Goal: Transaction & Acquisition: Book appointment/travel/reservation

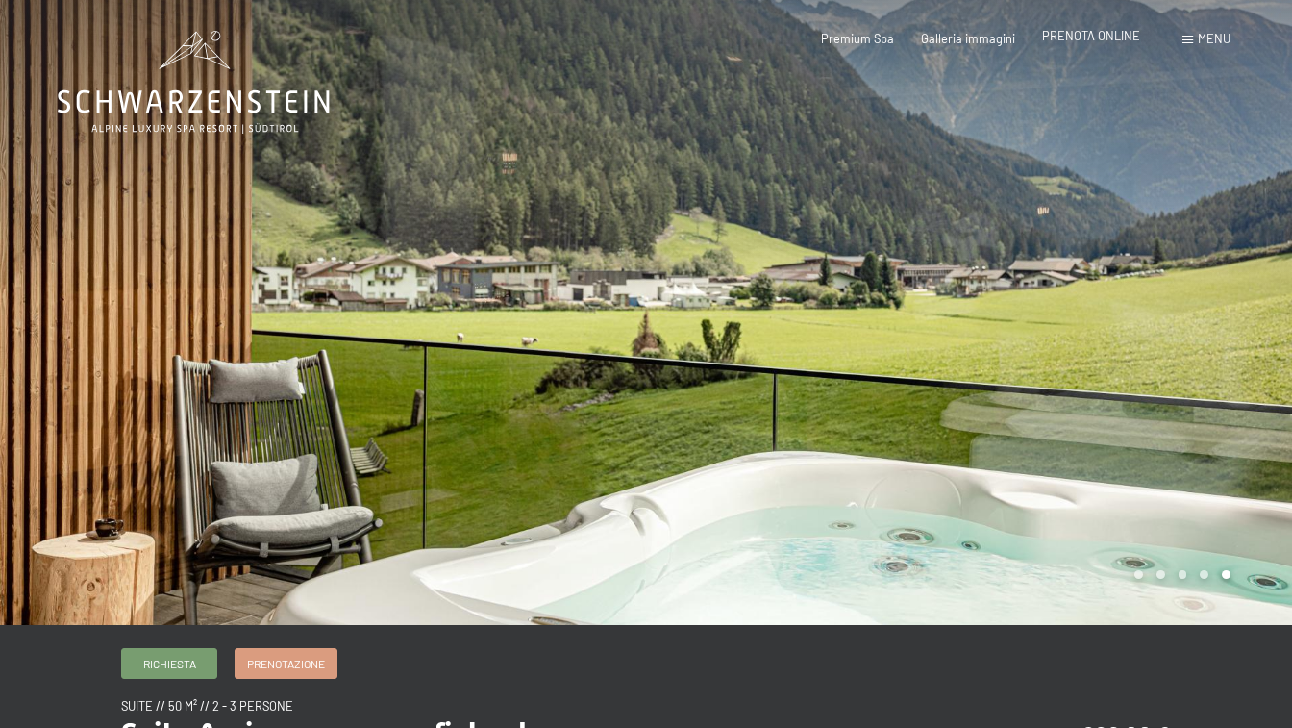
click at [1111, 34] on span "PRENOTA ONLINE" at bounding box center [1091, 35] width 98 height 15
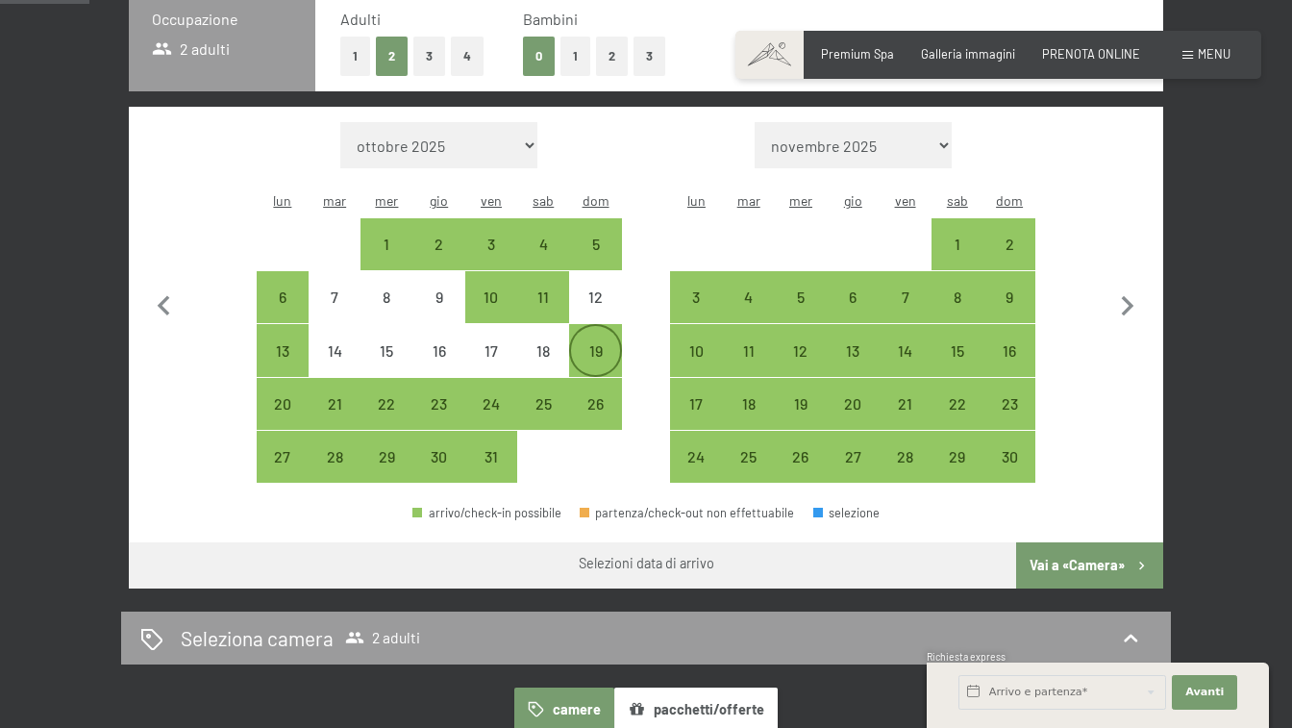
click at [600, 343] on div "19" at bounding box center [595, 367] width 48 height 48
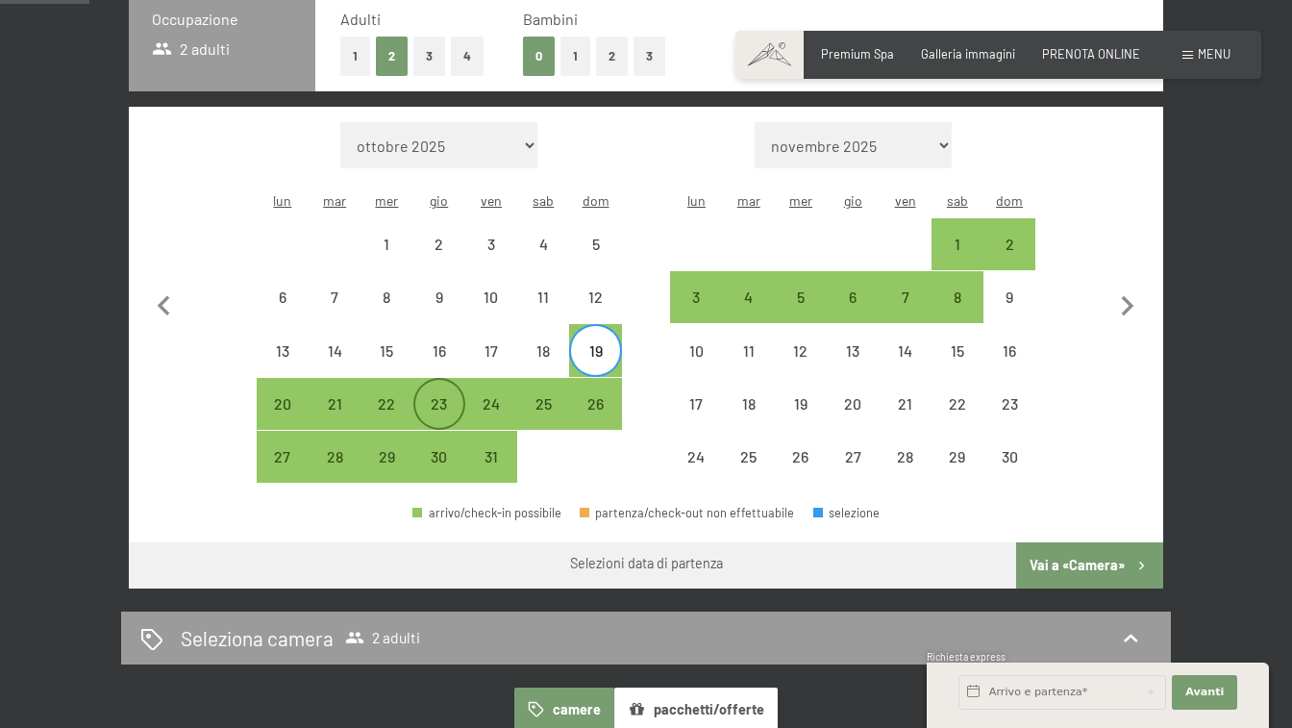
click at [436, 396] on div "23" at bounding box center [439, 420] width 48 height 48
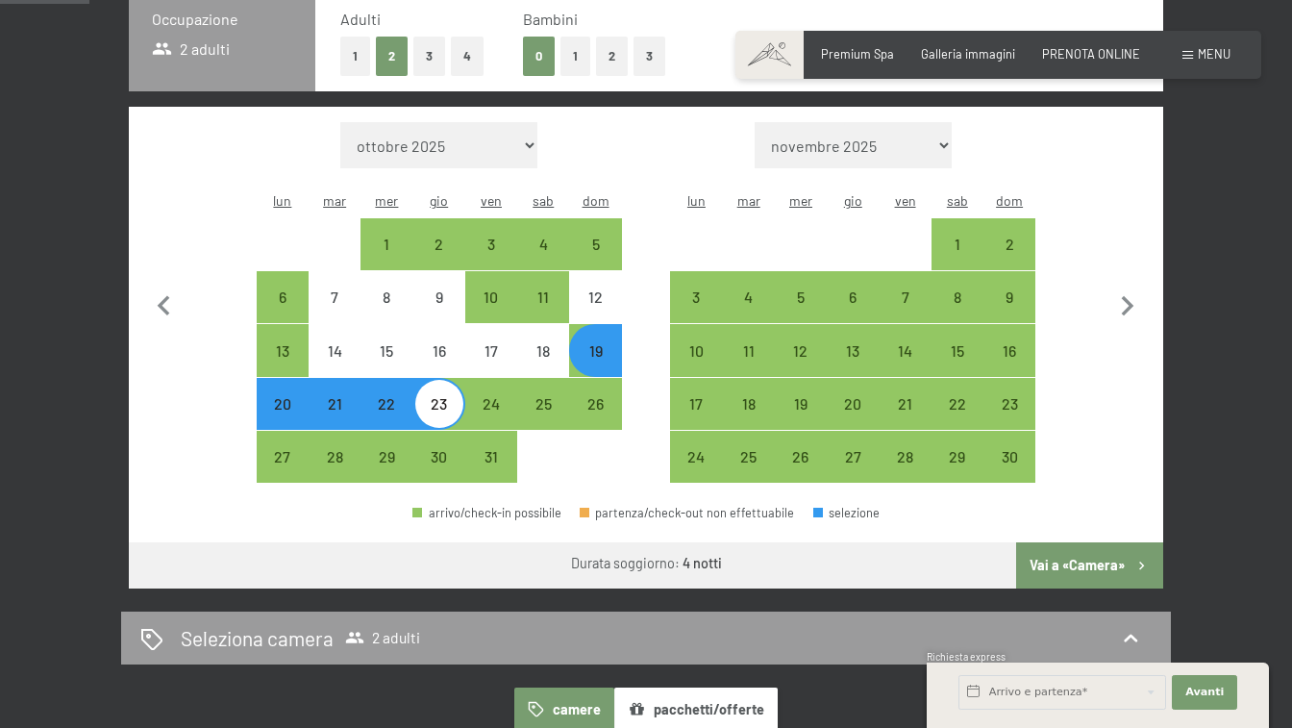
click at [1075, 542] on button "Vai a «Camera»" at bounding box center [1089, 565] width 147 height 46
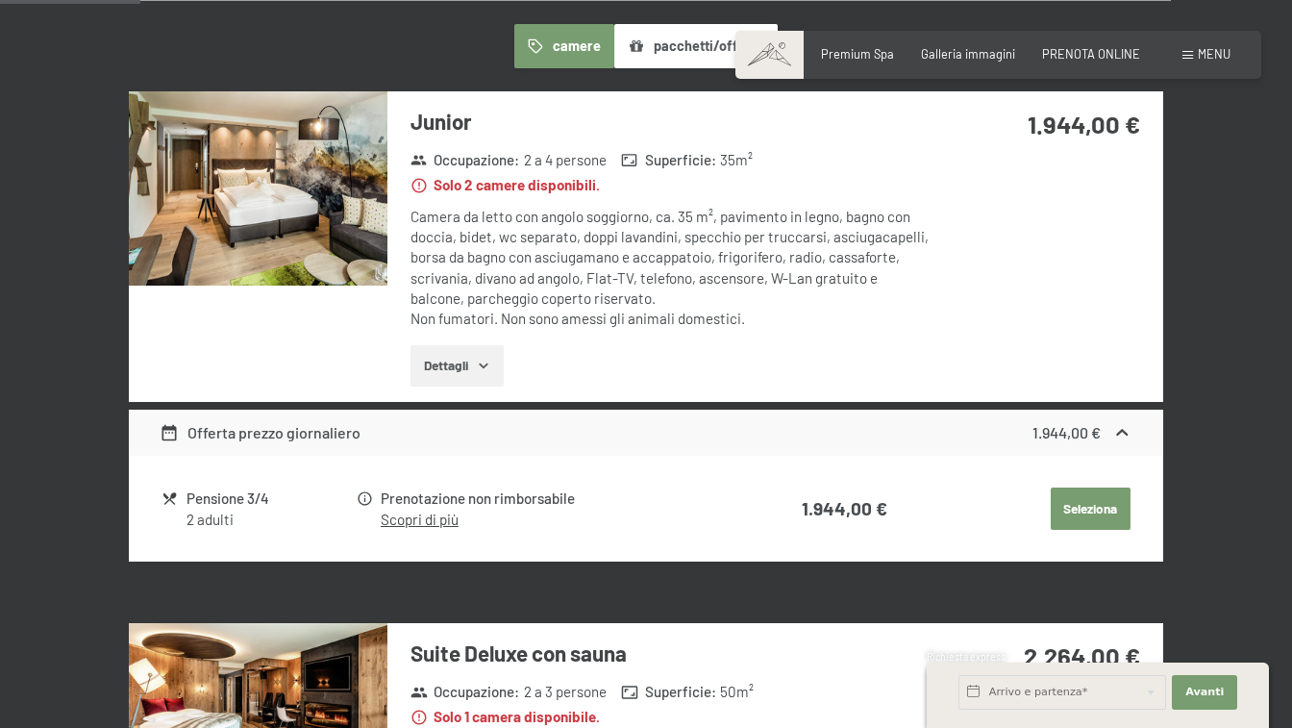
scroll to position [471, 0]
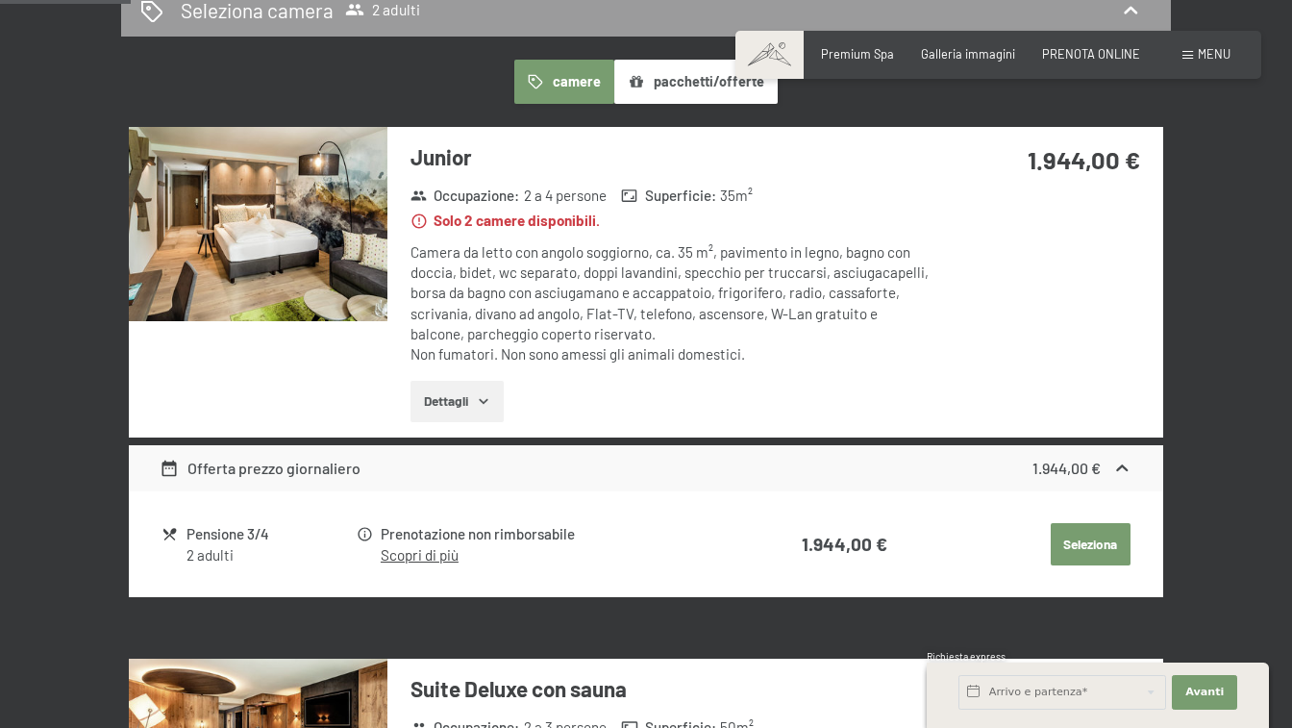
click at [456, 395] on button "Dettagli" at bounding box center [456, 402] width 93 height 42
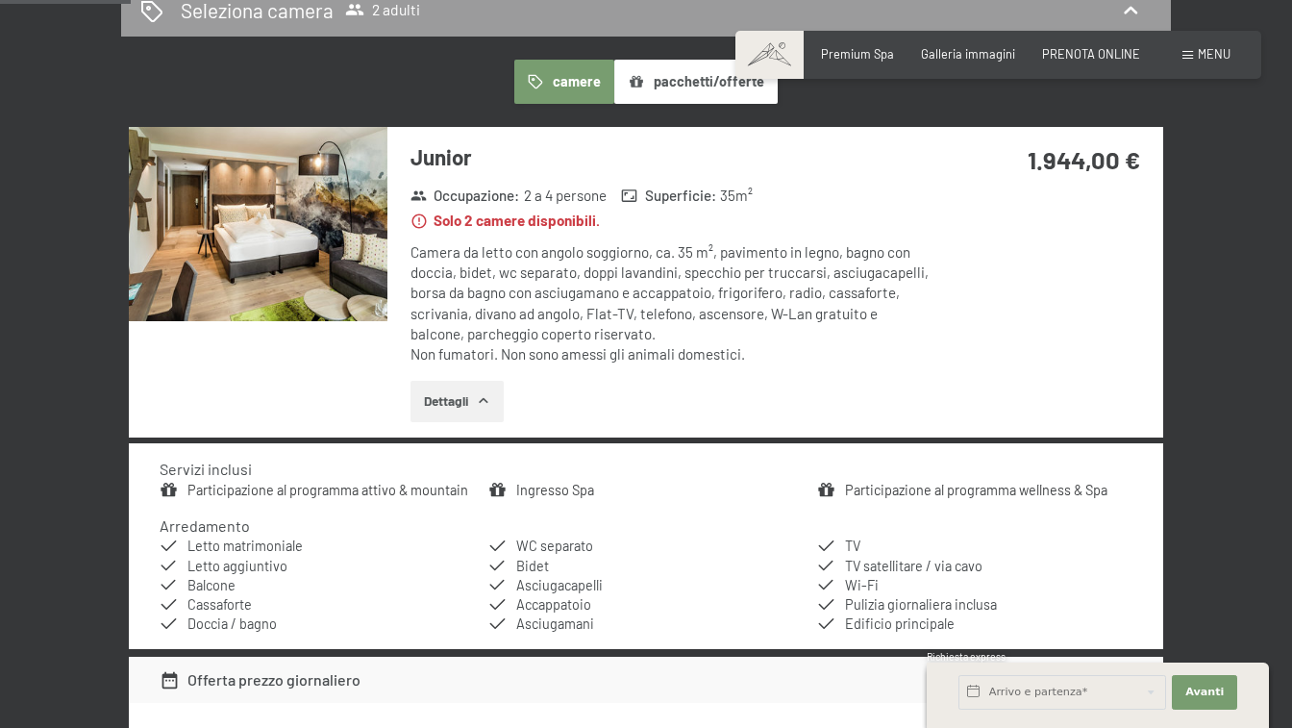
click at [919, 482] on link "Participazione al programma wellness & Spa" at bounding box center [976, 490] width 262 height 16
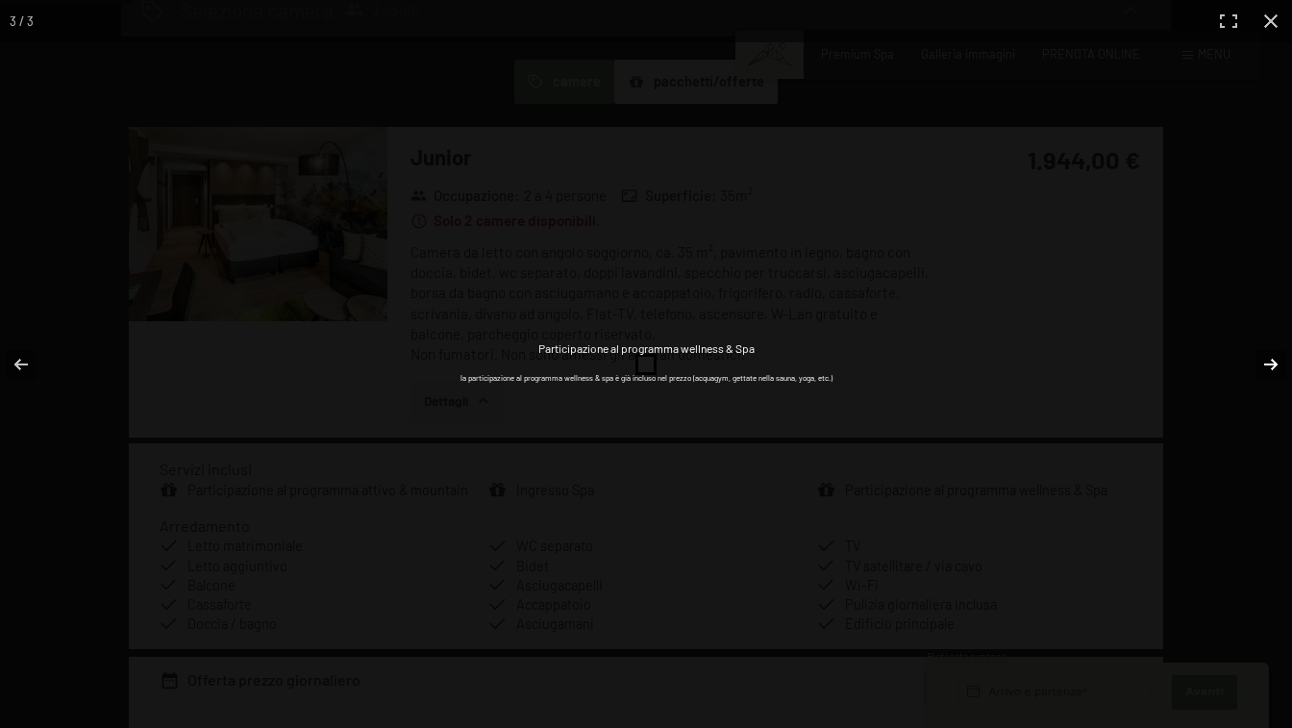
click at [1269, 356] on button "button" at bounding box center [1258, 364] width 67 height 96
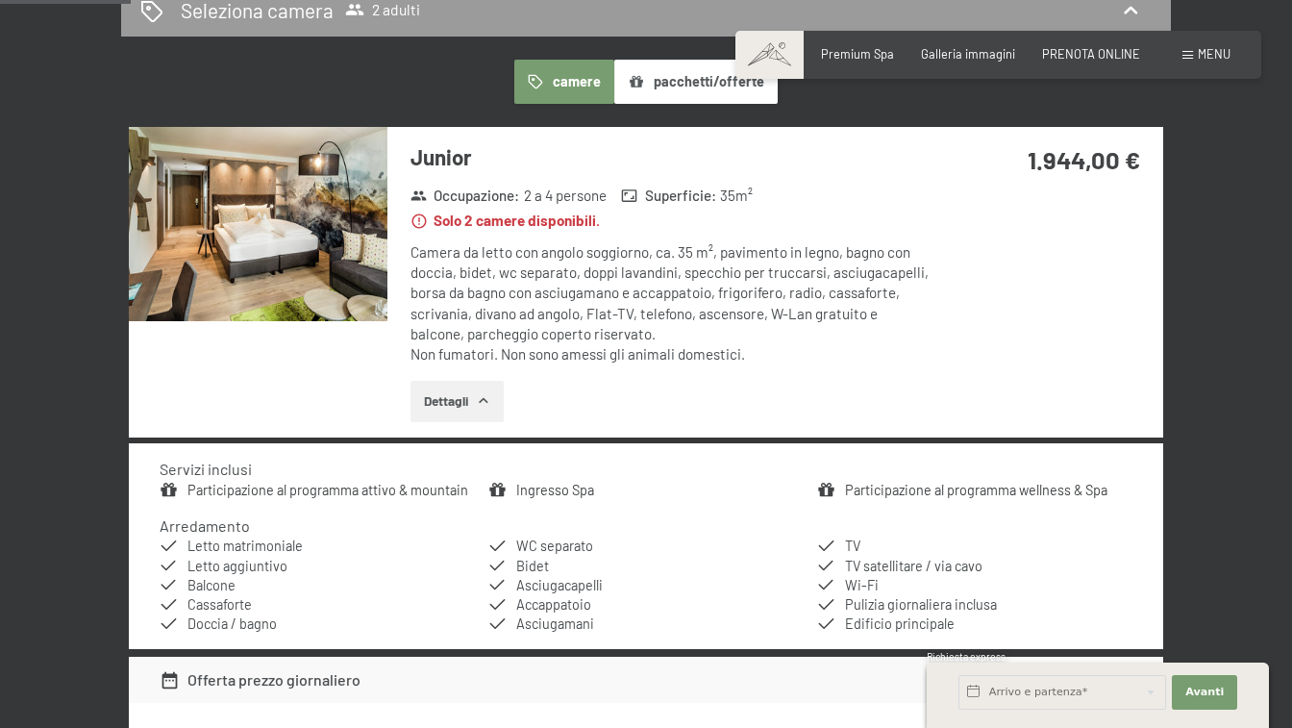
click at [0, 0] on button "button" at bounding box center [0, 0] width 0 height 0
click at [545, 483] on link "Ingresso Spa" at bounding box center [555, 490] width 78 height 16
click at [0, 0] on button "button" at bounding box center [0, 0] width 0 height 0
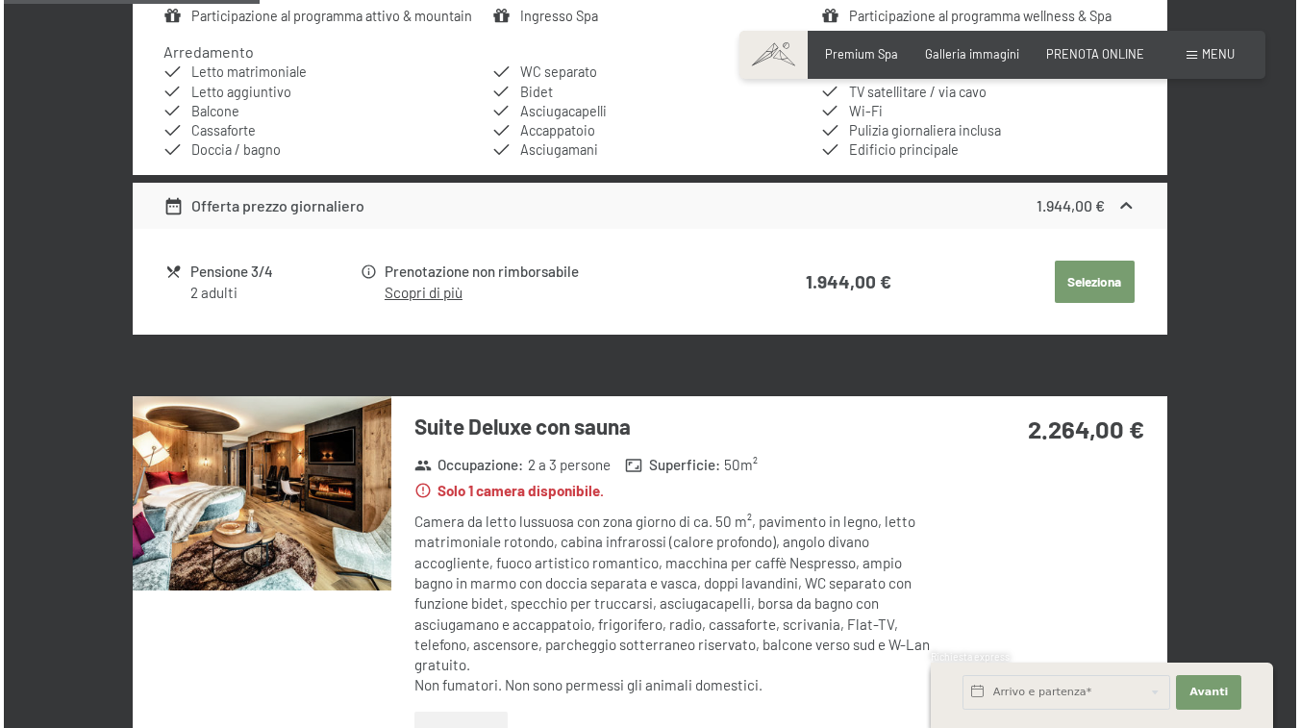
scroll to position [925, 0]
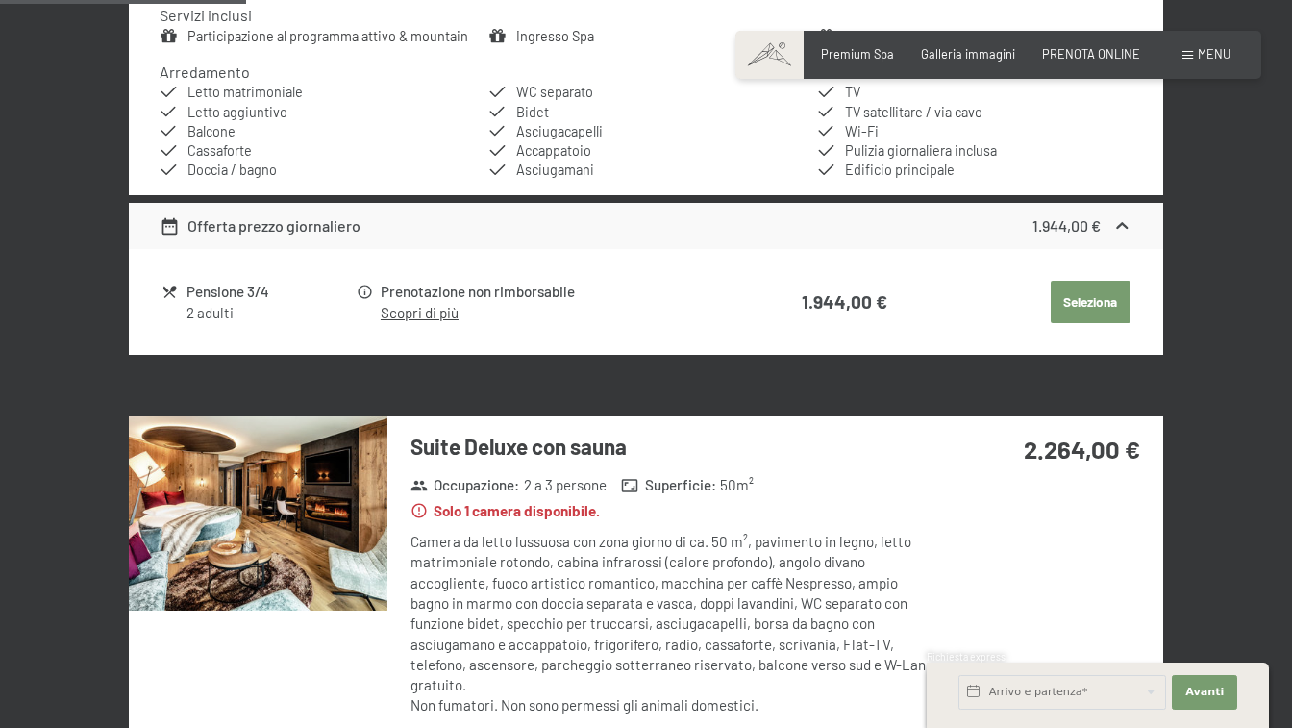
click at [429, 304] on link "Scopri di più" at bounding box center [420, 312] width 78 height 17
